Goal: Task Accomplishment & Management: Manage account settings

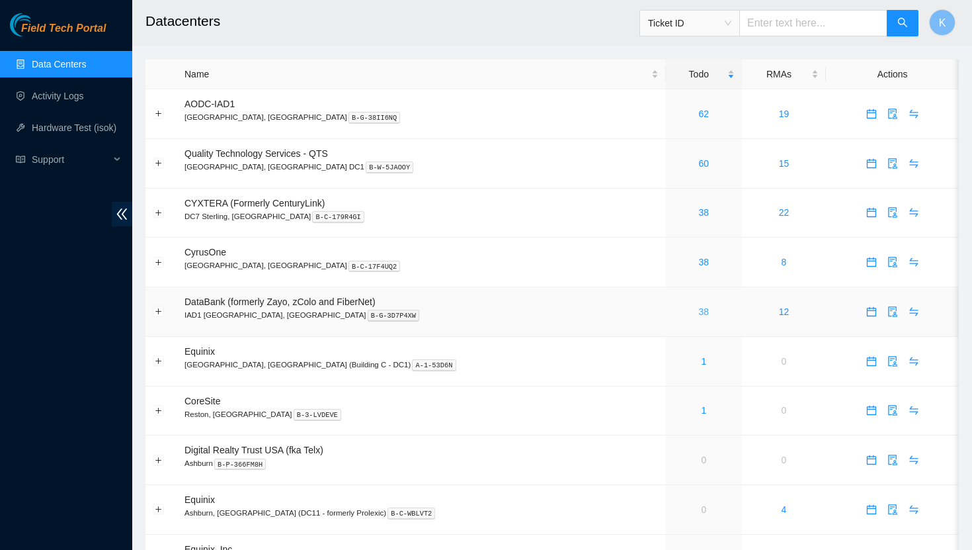
click at [699, 311] on link "38" at bounding box center [704, 311] width 11 height 11
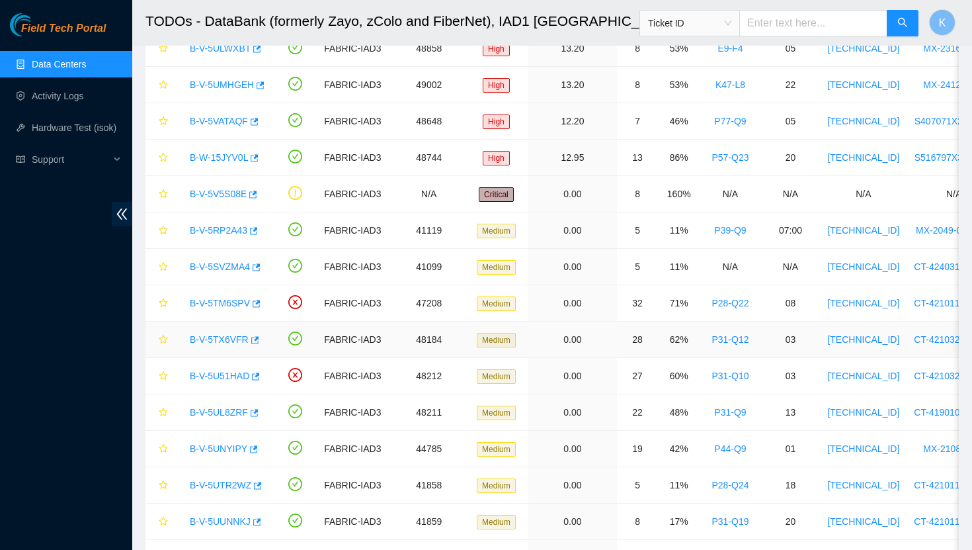
scroll to position [230, 0]
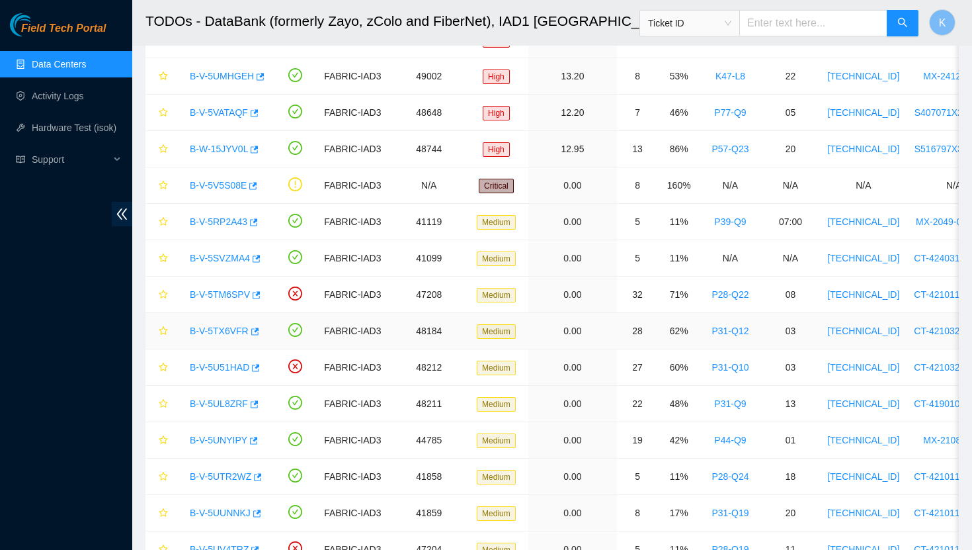
click at [230, 327] on link "B-V-5TX6VFR" at bounding box center [219, 330] width 59 height 11
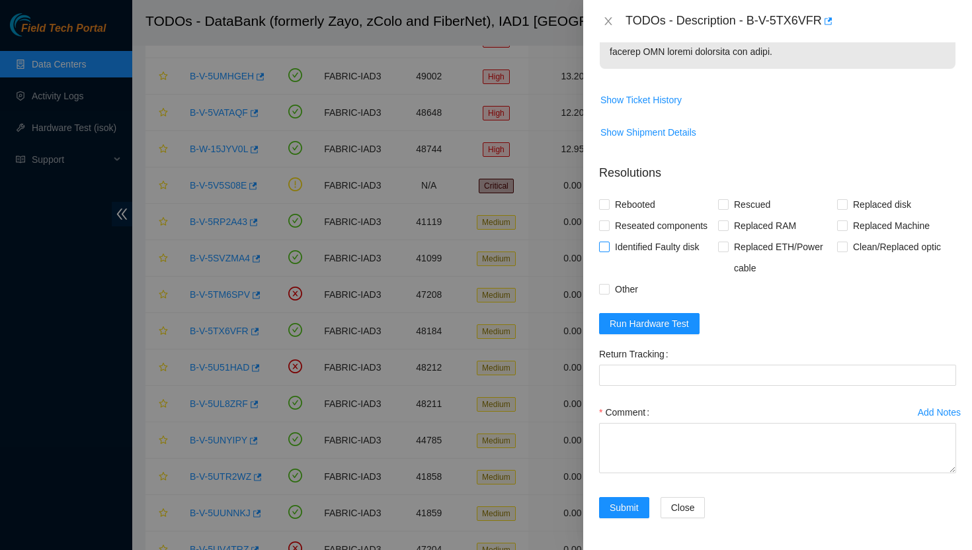
scroll to position [947, 0]
click at [607, 19] on icon "close" at bounding box center [608, 21] width 7 height 8
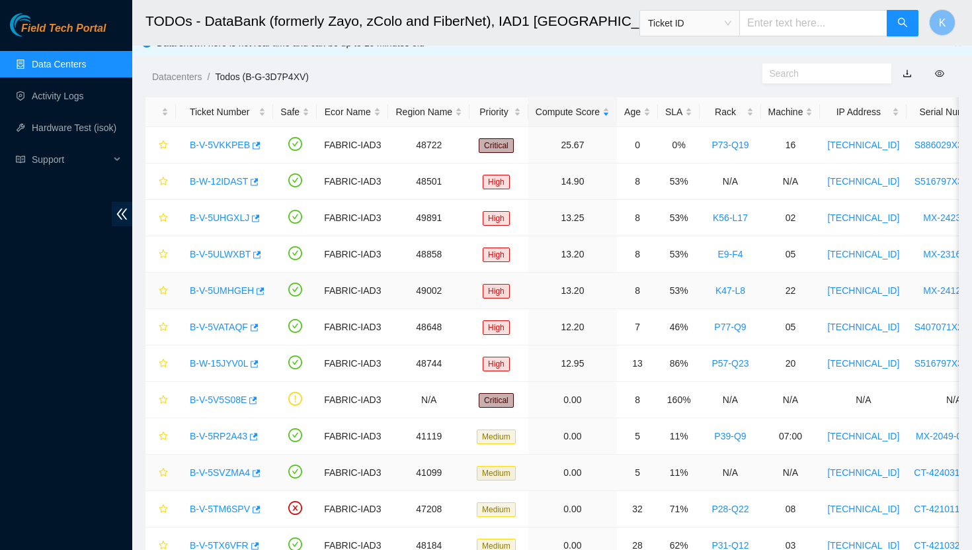
scroll to position [0, 0]
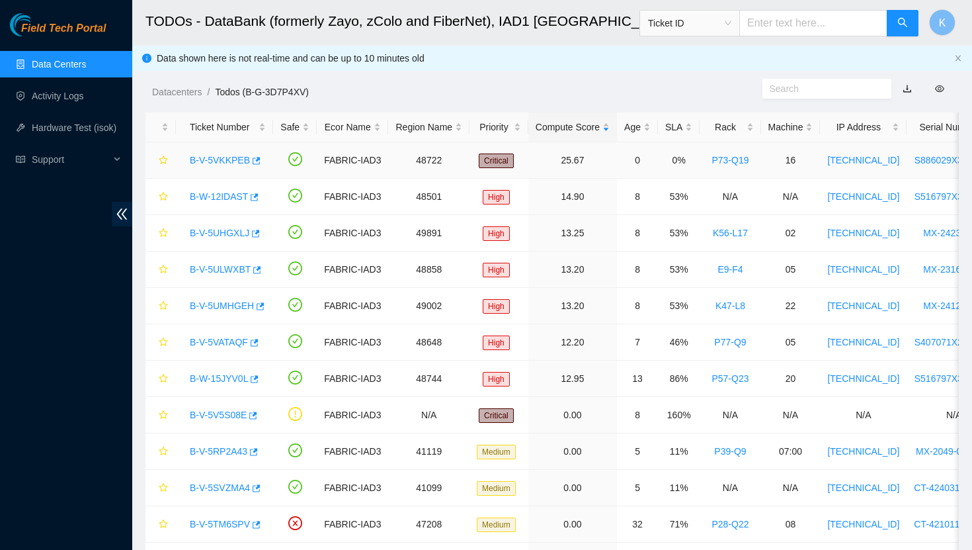
click at [229, 156] on link "B-V-5VKKPEB" at bounding box center [220, 160] width 60 height 11
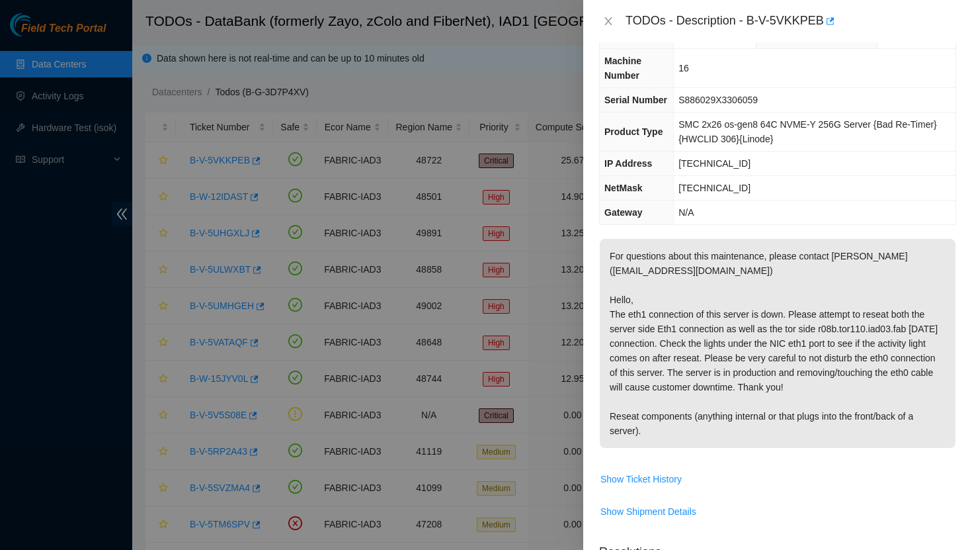
scroll to position [32, 0]
click at [609, 24] on icon "close" at bounding box center [608, 21] width 11 height 11
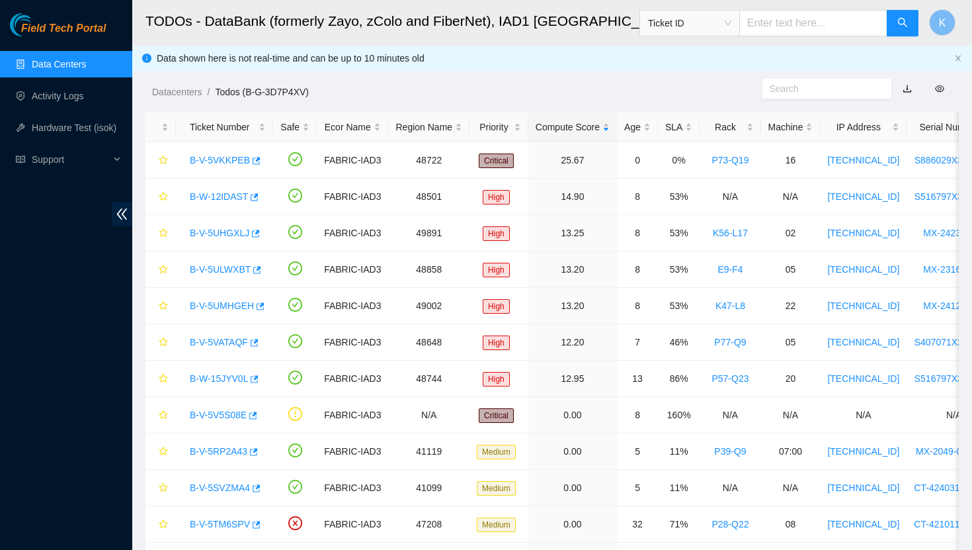
scroll to position [40, 0]
